Goal: Transaction & Acquisition: Download file/media

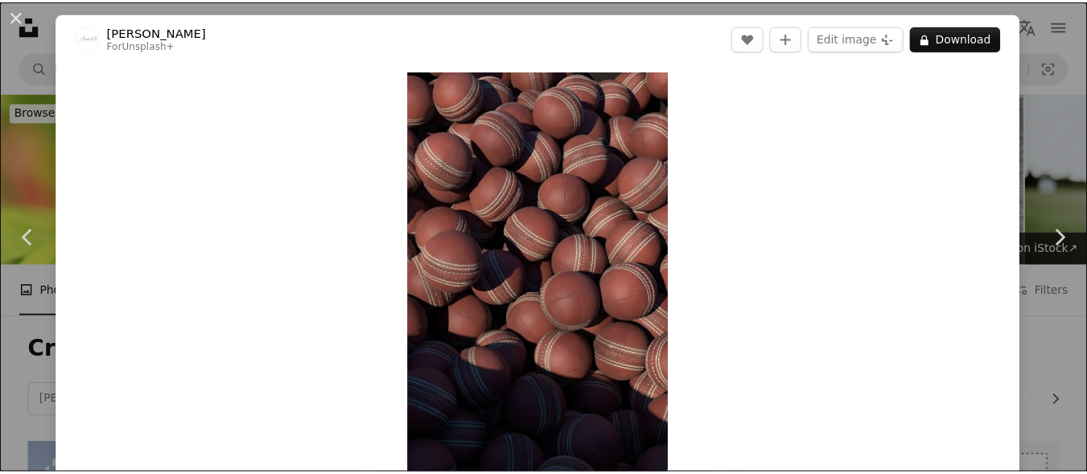
scroll to position [1937, 0]
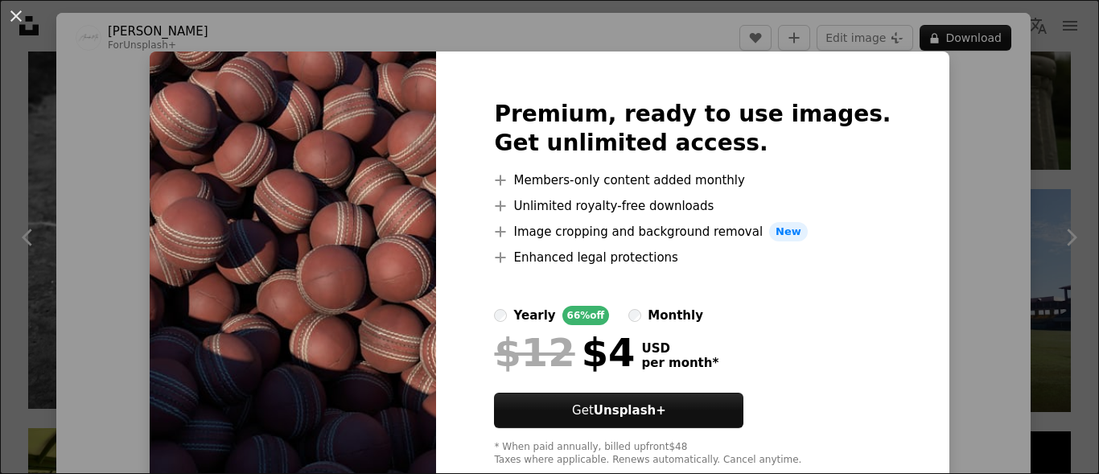
click at [11, 43] on div "An X shape Premium, ready to use images. Get unlimited access. A plus sign Memb…" at bounding box center [549, 237] width 1099 height 474
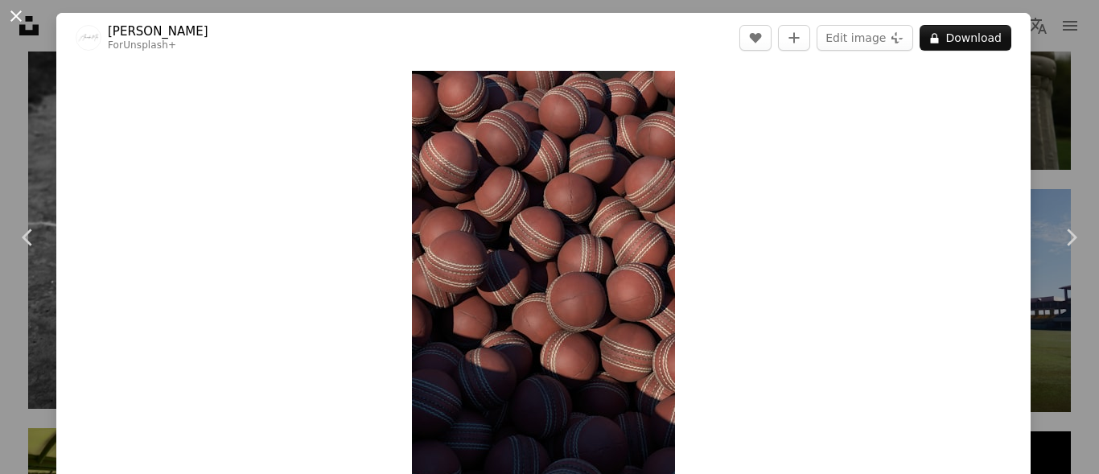
click at [11, 19] on button "An X shape" at bounding box center [15, 15] width 19 height 19
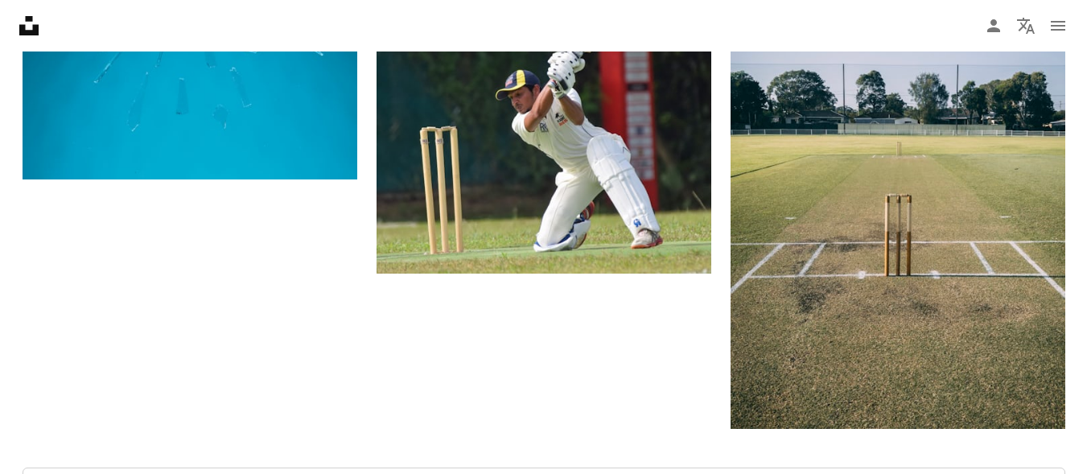
scroll to position [2790, 0]
